Goal: Information Seeking & Learning: Learn about a topic

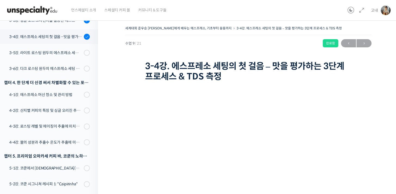
click at [56, 11] on img at bounding box center [31, 10] width 53 height 16
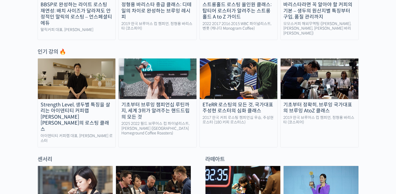
scroll to position [256, 0]
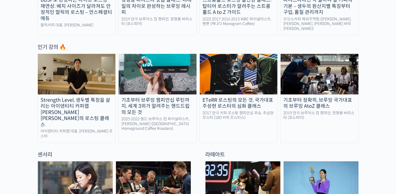
click at [310, 92] on link "기초부터 정확히, 브루잉 국가대표의 브루잉 AtoZ 클래스 2019 한국 브루어스 컵 챔피언, 정형용 바리스타 (코스피어)" at bounding box center [319, 98] width 78 height 89
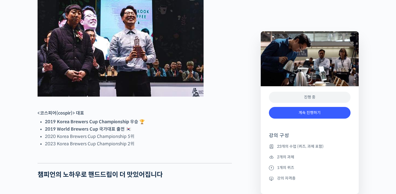
scroll to position [285, 0]
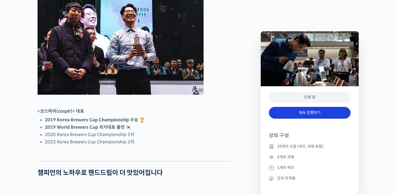
click at [304, 113] on link "계속 진행하기" at bounding box center [310, 113] width 82 height 12
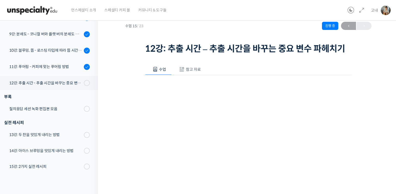
scroll to position [255, 0]
click at [72, 72] on link "11강: 푸어링 - 커피에 맞는 푸어링 방법" at bounding box center [47, 67] width 101 height 15
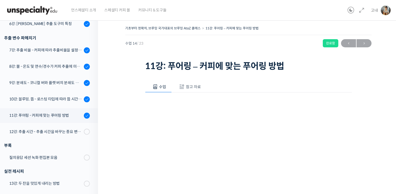
scroll to position [19, 0]
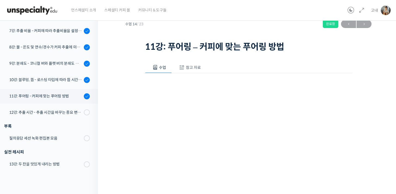
click at [197, 67] on span "참고 자료" at bounding box center [193, 67] width 15 height 5
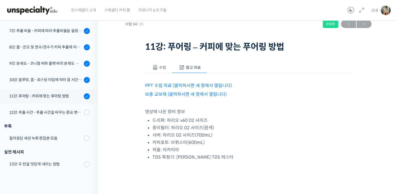
scroll to position [22, 0]
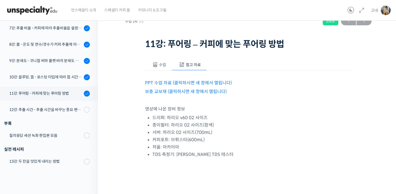
click at [153, 65] on span at bounding box center [154, 64] width 5 height 5
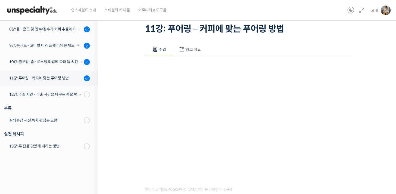
scroll to position [33, 0]
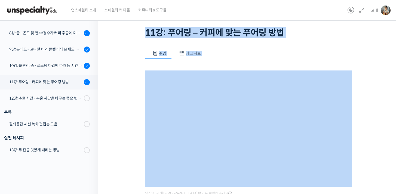
drag, startPoint x: 138, startPoint y: 36, endPoint x: 208, endPoint y: 60, distance: 73.5
click at [208, 60] on div "기초부터 정확히, 브루잉 국가대표의 브루잉 AtoZ 클래스 11강: 푸어링 – 커피에 맞는 푸어링 방법 완료함 수업 14 / 23 완료함 ← …" at bounding box center [248, 106] width 246 height 231
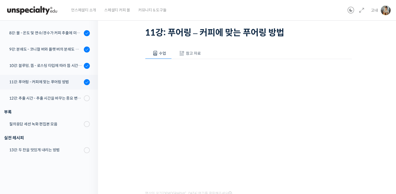
click at [127, 47] on div "기초부터 정확히, 브루잉 국가대표의 브루잉 AtoZ 클래스 11강: 푸어링 – 커피에 맞는 푸어링 방법 완료함 수업 14 / 23 완료함 ← …" at bounding box center [248, 106] width 246 height 231
